Goal: Communication & Community: Connect with others

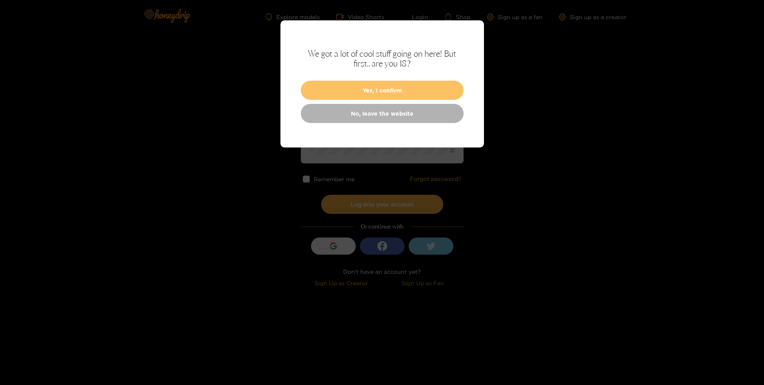
click at [424, 95] on button "Yes, I confirm" at bounding box center [382, 90] width 163 height 19
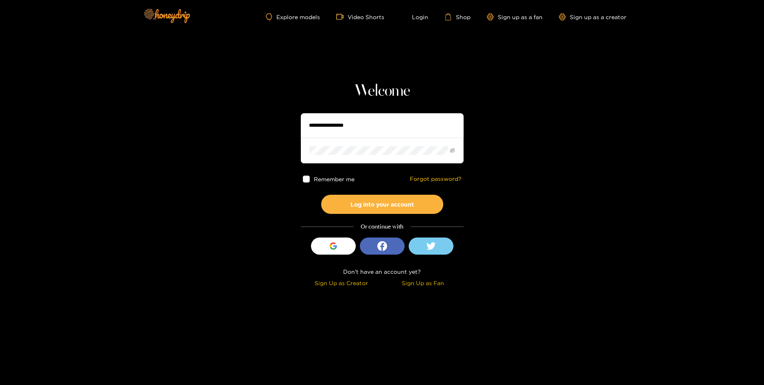
click at [419, 119] on input "text" at bounding box center [382, 125] width 163 height 24
type input "**********"
click at [399, 204] on button "Log into your account" at bounding box center [382, 204] width 122 height 19
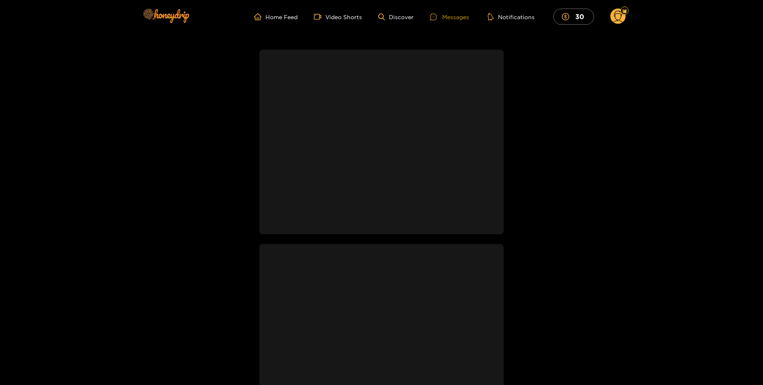
click at [457, 21] on div "Messages" at bounding box center [449, 16] width 39 height 9
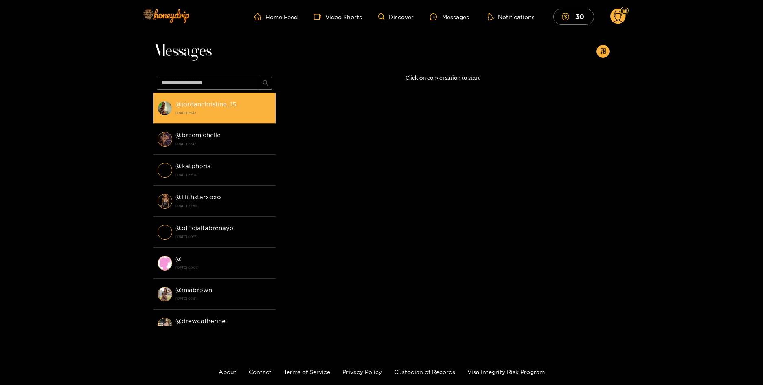
click at [226, 108] on div "@ jordanchristine_15 [DATE] 15:42" at bounding box center [224, 108] width 96 height 18
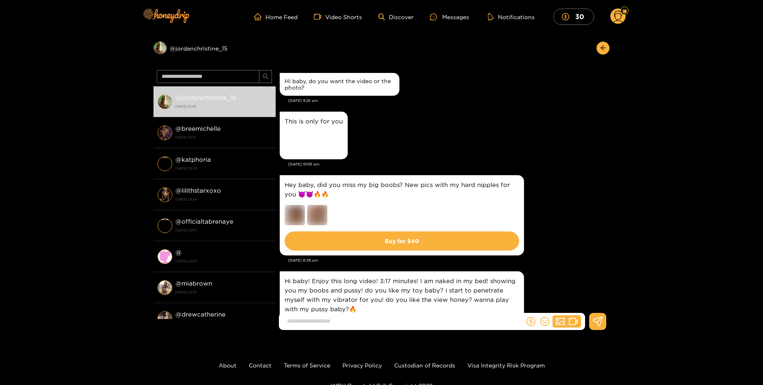
scroll to position [1464, 0]
